Goal: Transaction & Acquisition: Obtain resource

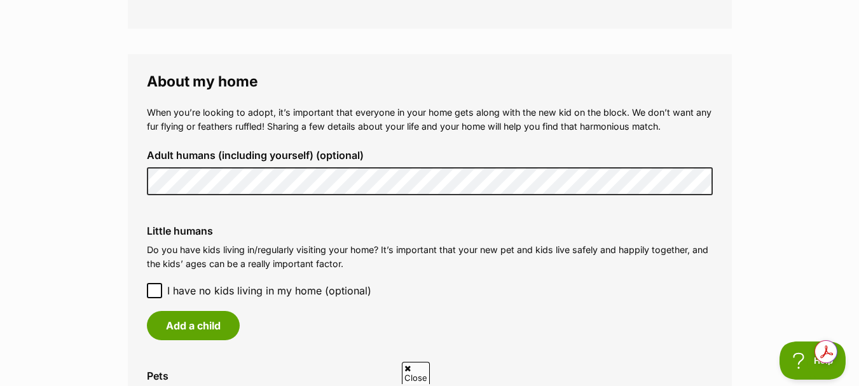
scroll to position [890, 0]
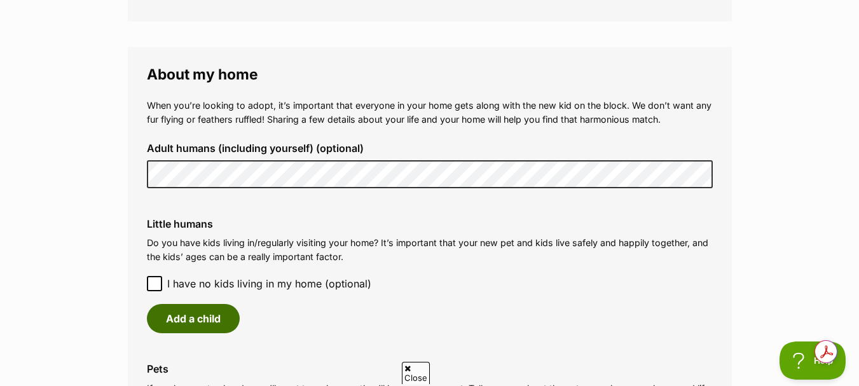
click at [198, 319] on button "Add a child" at bounding box center [193, 318] width 93 height 29
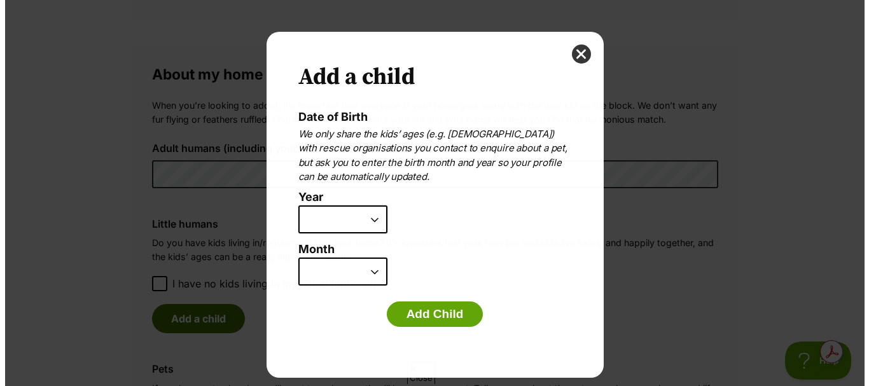
scroll to position [0, 0]
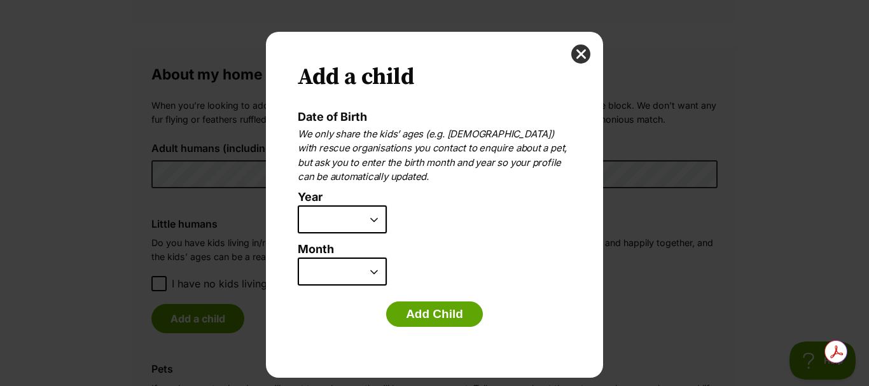
click at [375, 220] on select "2025 2024 2023 2022 2021 2020 2019 2018 2017 2016 2015 2014 2013 2012 2011 2010…" at bounding box center [342, 219] width 89 height 28
select select "2014"
click at [298, 205] on select "2025 2024 2023 2022 2021 2020 2019 2018 2017 2016 2015 2014 2013 2012 2011 2010…" at bounding box center [342, 219] width 89 height 28
click at [375, 272] on select "January February March April May June July August September October November De…" at bounding box center [342, 272] width 89 height 28
select select "5"
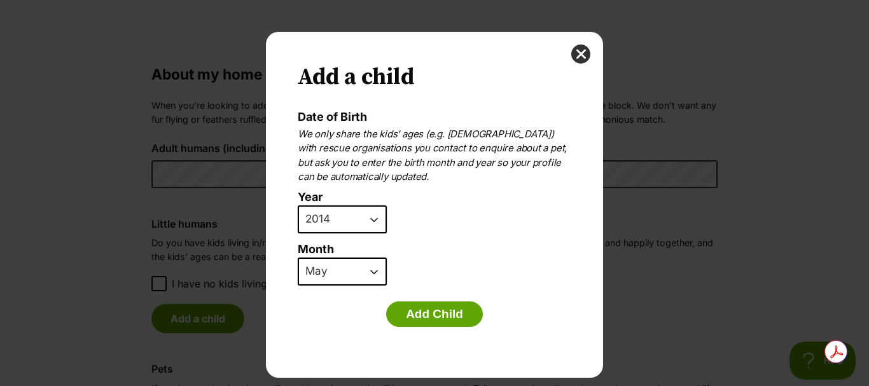
click at [298, 258] on select "January February March April May June July August September October November De…" at bounding box center [342, 272] width 89 height 28
click at [424, 313] on button "Add Child" at bounding box center [434, 313] width 97 height 25
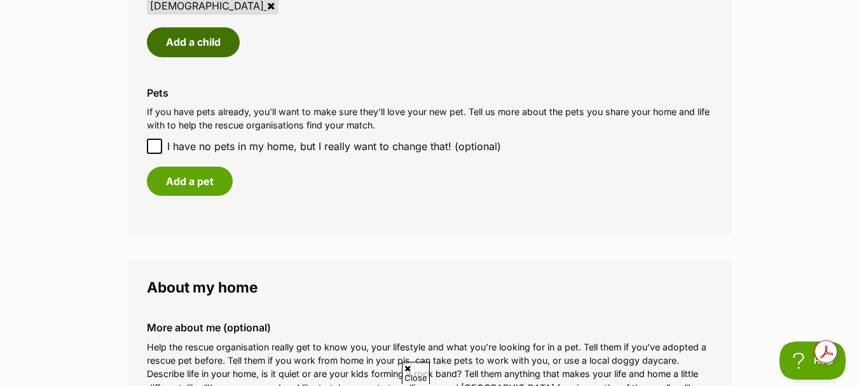
scroll to position [1170, 0]
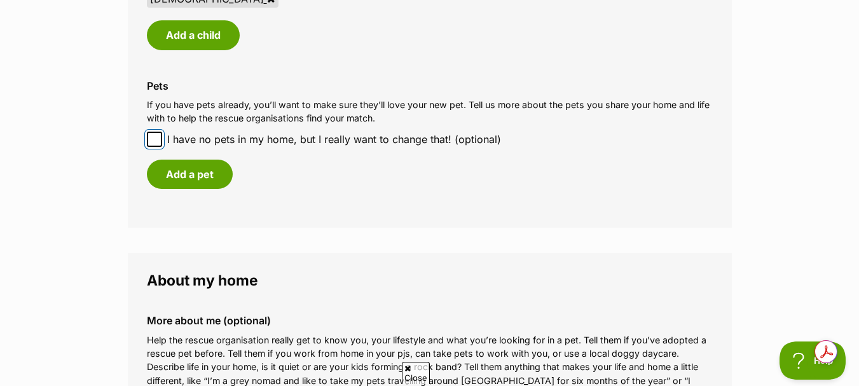
click at [148, 137] on input "I have no pets in my home, but I really want to change that! (optional)" at bounding box center [154, 139] width 15 height 15
checkbox input "true"
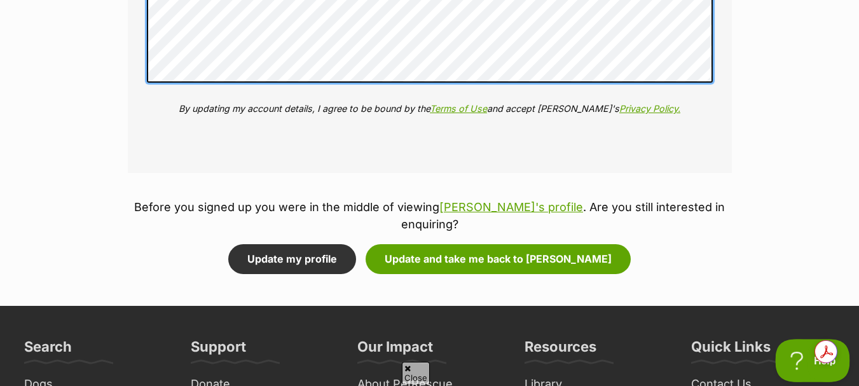
scroll to position [1552, 0]
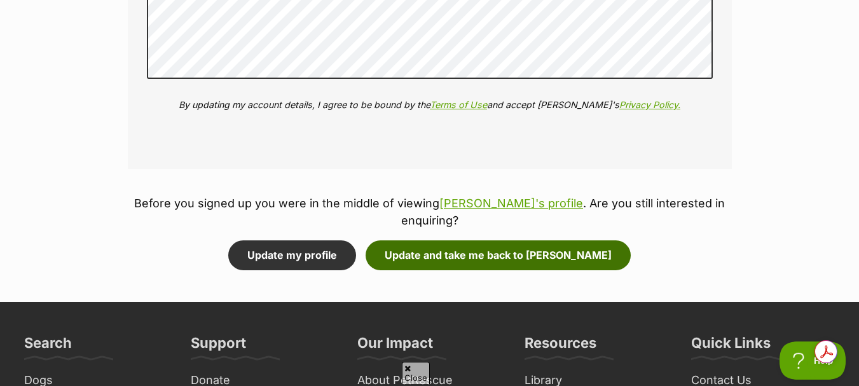
click at [520, 240] on button "Update and take me back to Loki" at bounding box center [498, 254] width 265 height 29
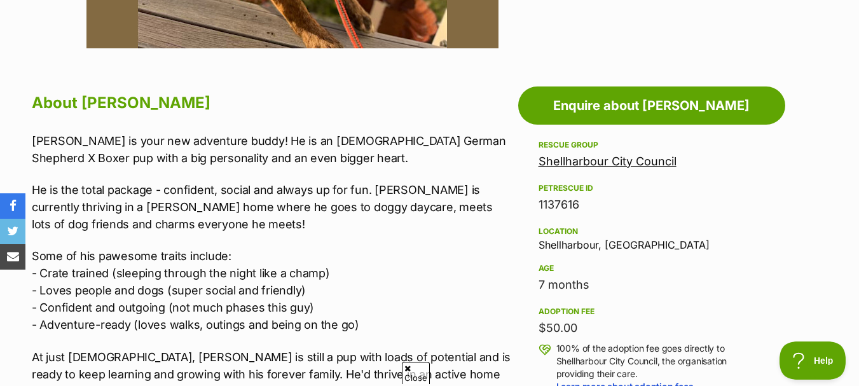
scroll to position [635, 0]
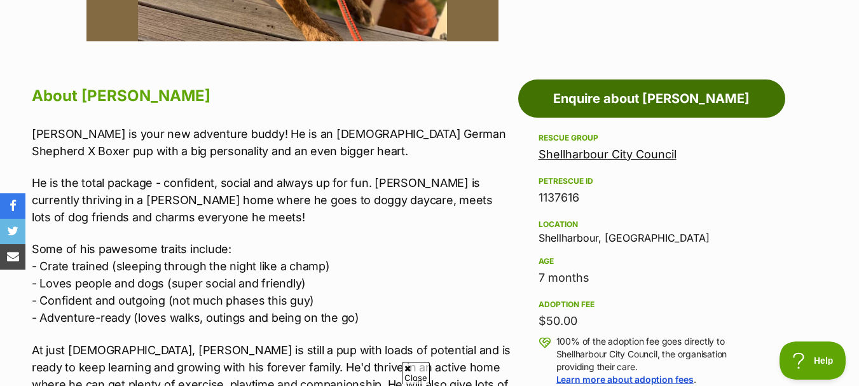
click at [653, 100] on link "Enquire about Loki" at bounding box center [651, 98] width 267 height 38
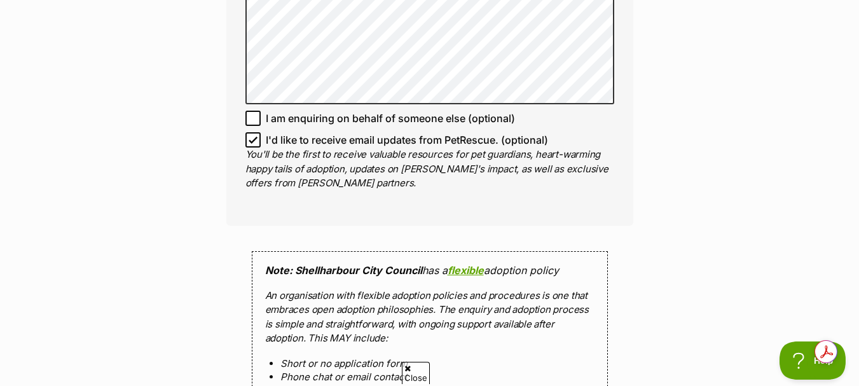
scroll to position [981, 0]
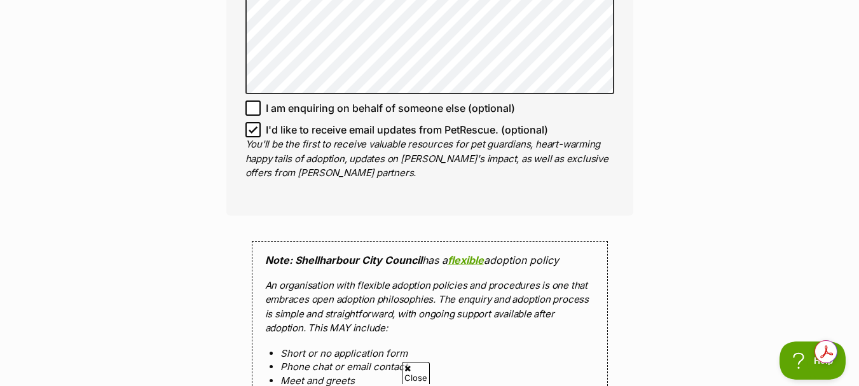
click at [250, 125] on icon at bounding box center [253, 129] width 9 height 9
click at [250, 122] on input "I'd like to receive email updates from PetRescue. (optional)" at bounding box center [252, 129] width 15 height 15
checkbox input "false"
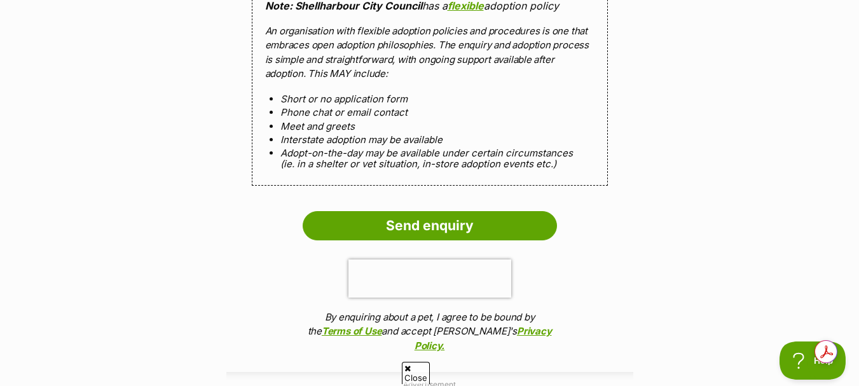
scroll to position [1261, 0]
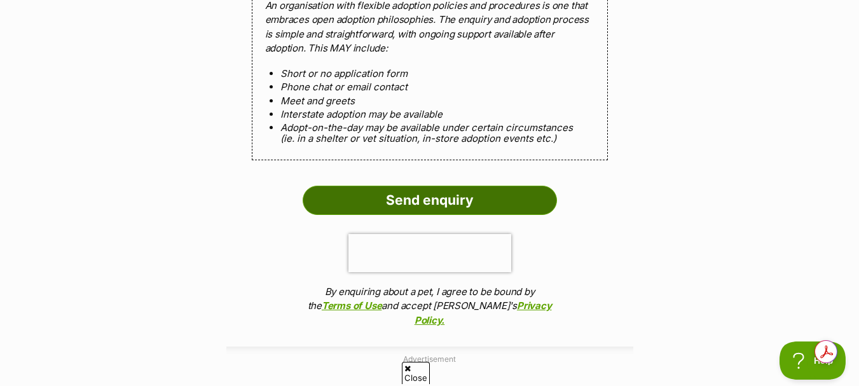
click at [427, 191] on input "Send enquiry" at bounding box center [430, 200] width 254 height 29
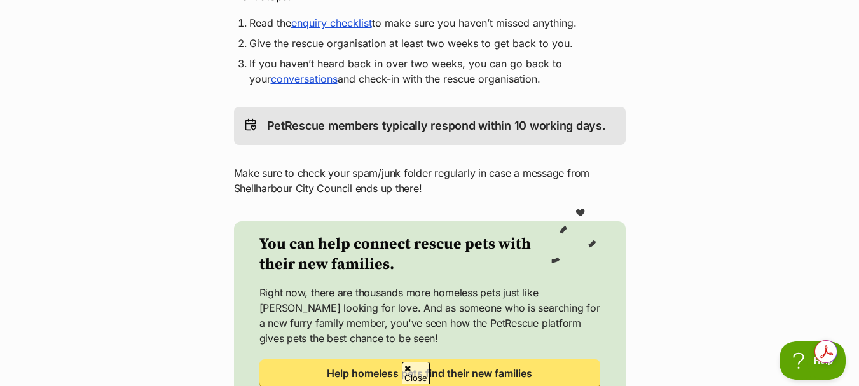
scroll to position [356, 0]
